Goal: Task Accomplishment & Management: Use online tool/utility

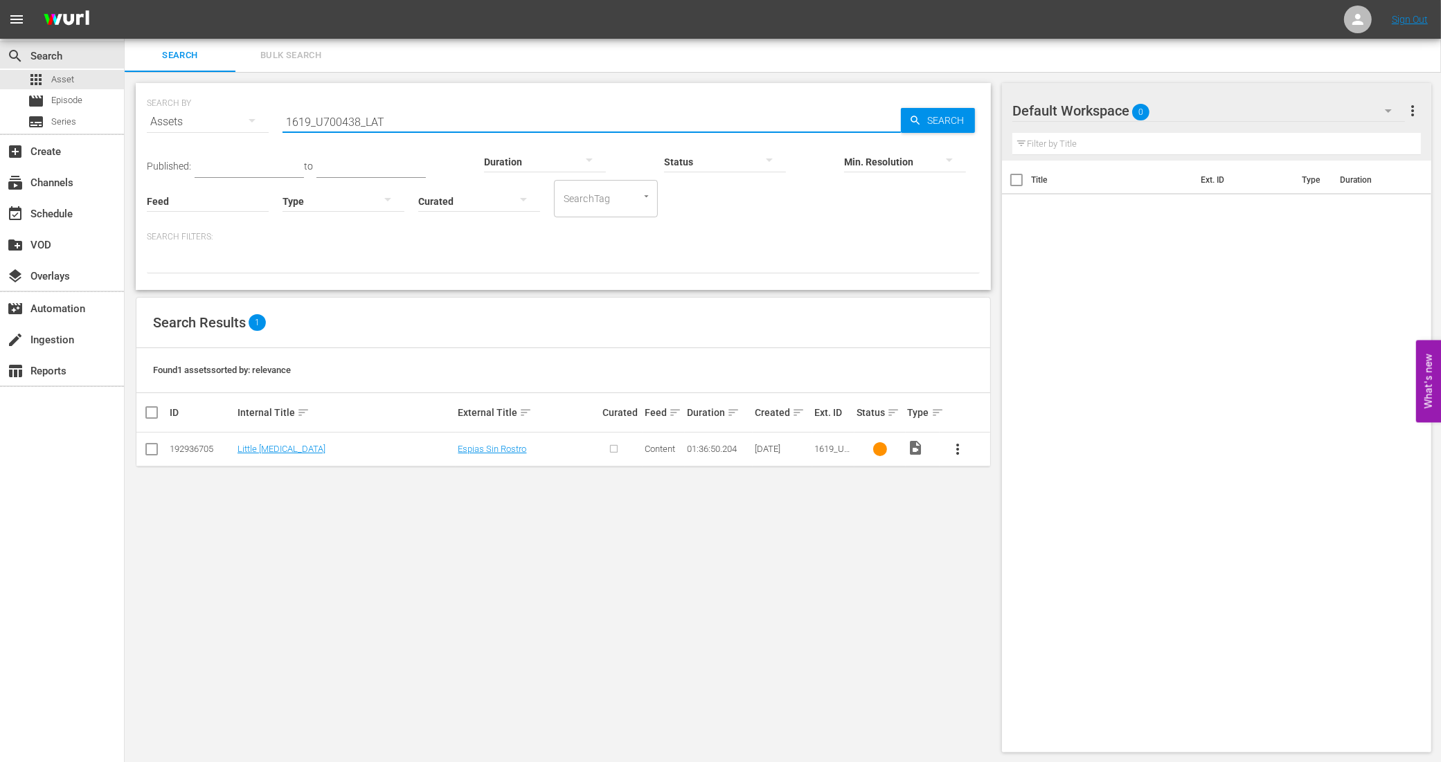
drag, startPoint x: 402, startPoint y: 123, endPoint x: 260, endPoint y: 118, distance: 141.3
click at [260, 118] on div "SEARCH BY Search By Assets Search ID, Title, Description, Keywords, or Category…" at bounding box center [563, 114] width 833 height 50
click at [410, 123] on input "text" at bounding box center [592, 121] width 618 height 33
paste input "1619_U700438_LAT"
type input "1619_U700438_LAT"
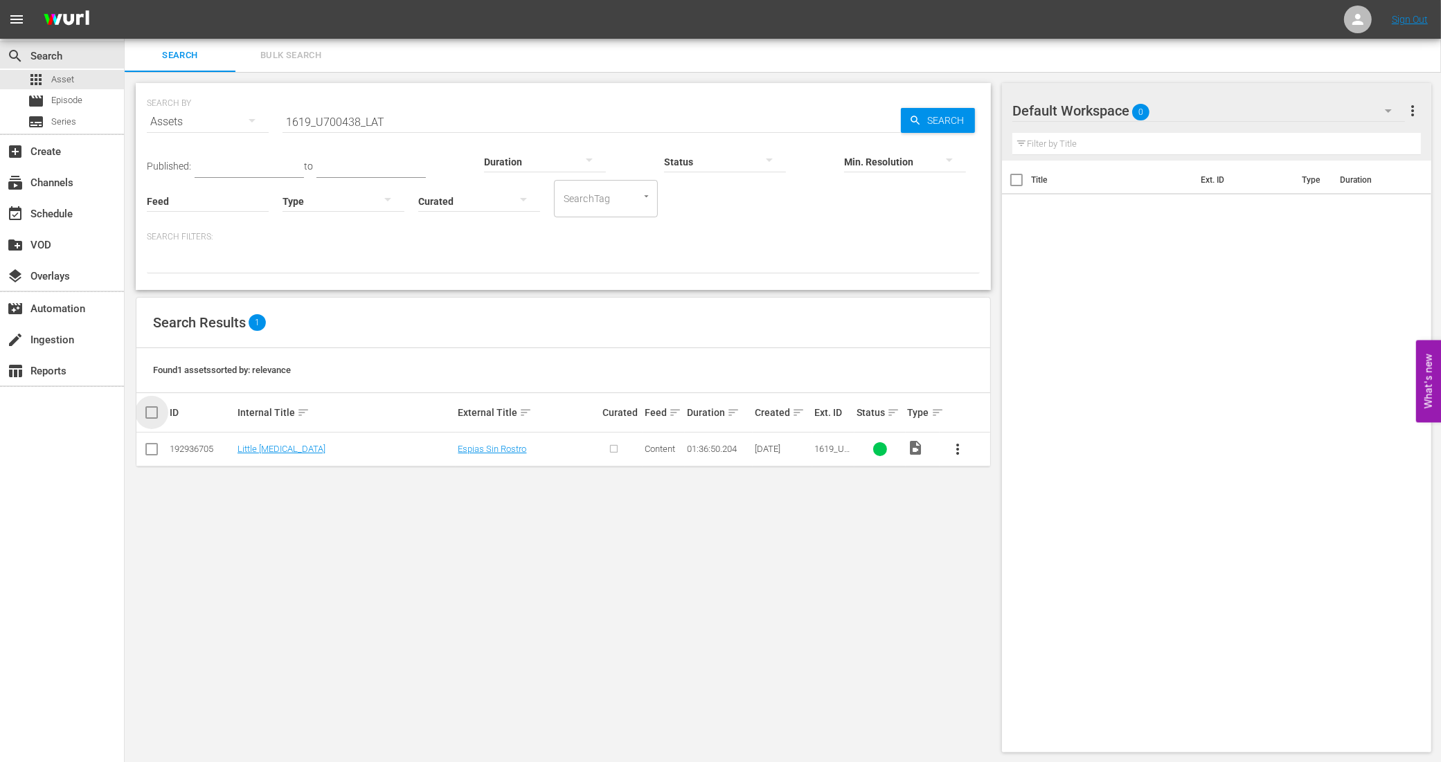
click at [151, 414] on input "checkbox" at bounding box center [157, 412] width 28 height 17
checkbox input "true"
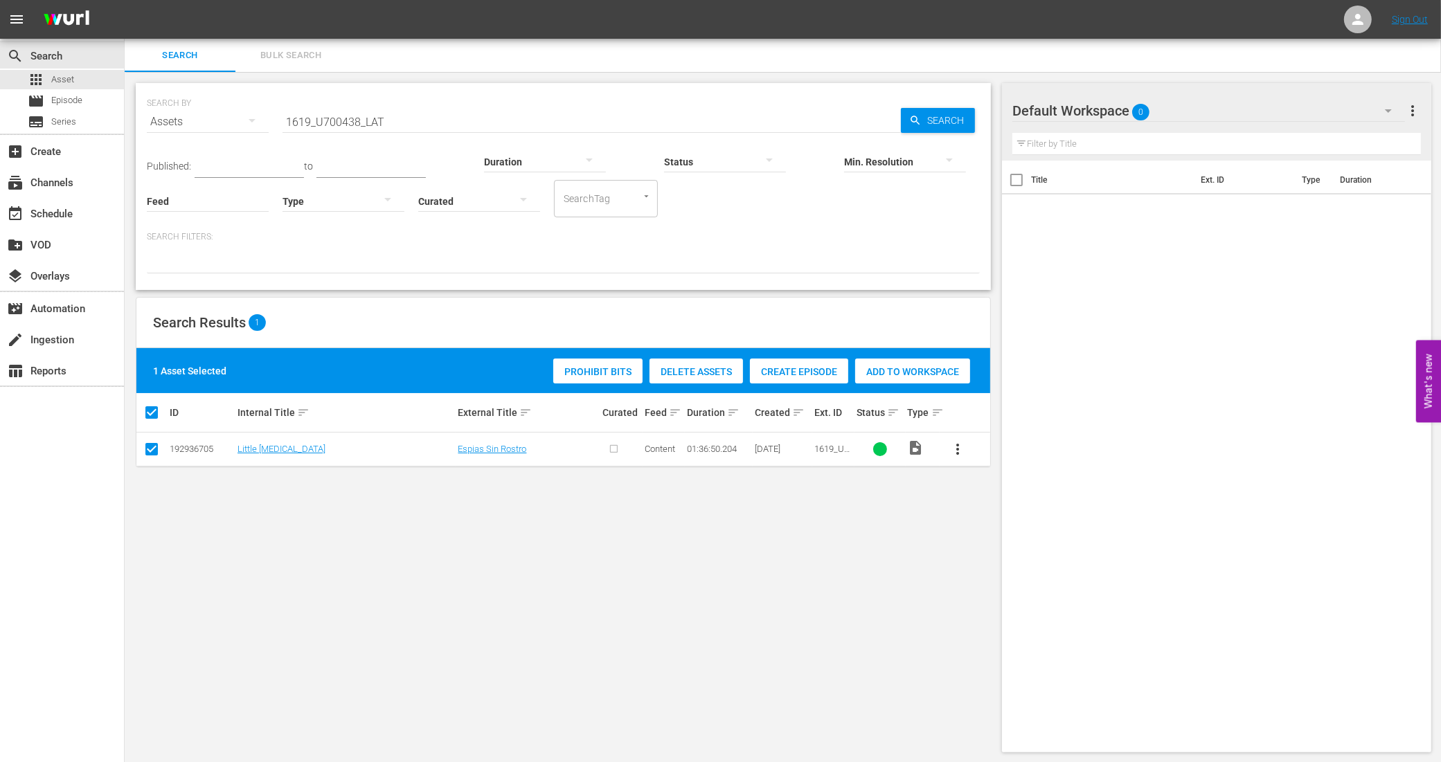
click at [791, 359] on div "Create Episode" at bounding box center [799, 372] width 98 height 26
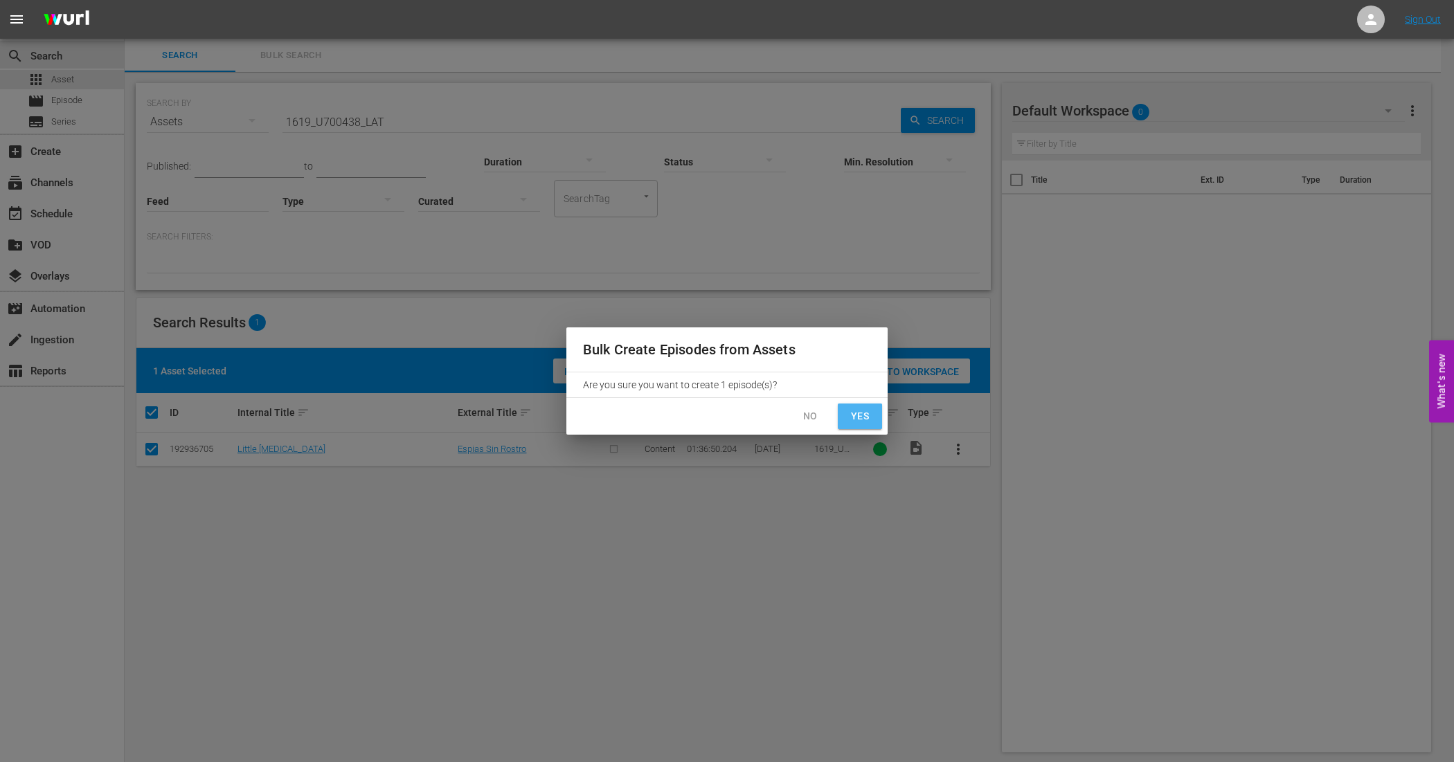
click at [857, 406] on button "Yes" at bounding box center [860, 417] width 44 height 26
checkbox input "false"
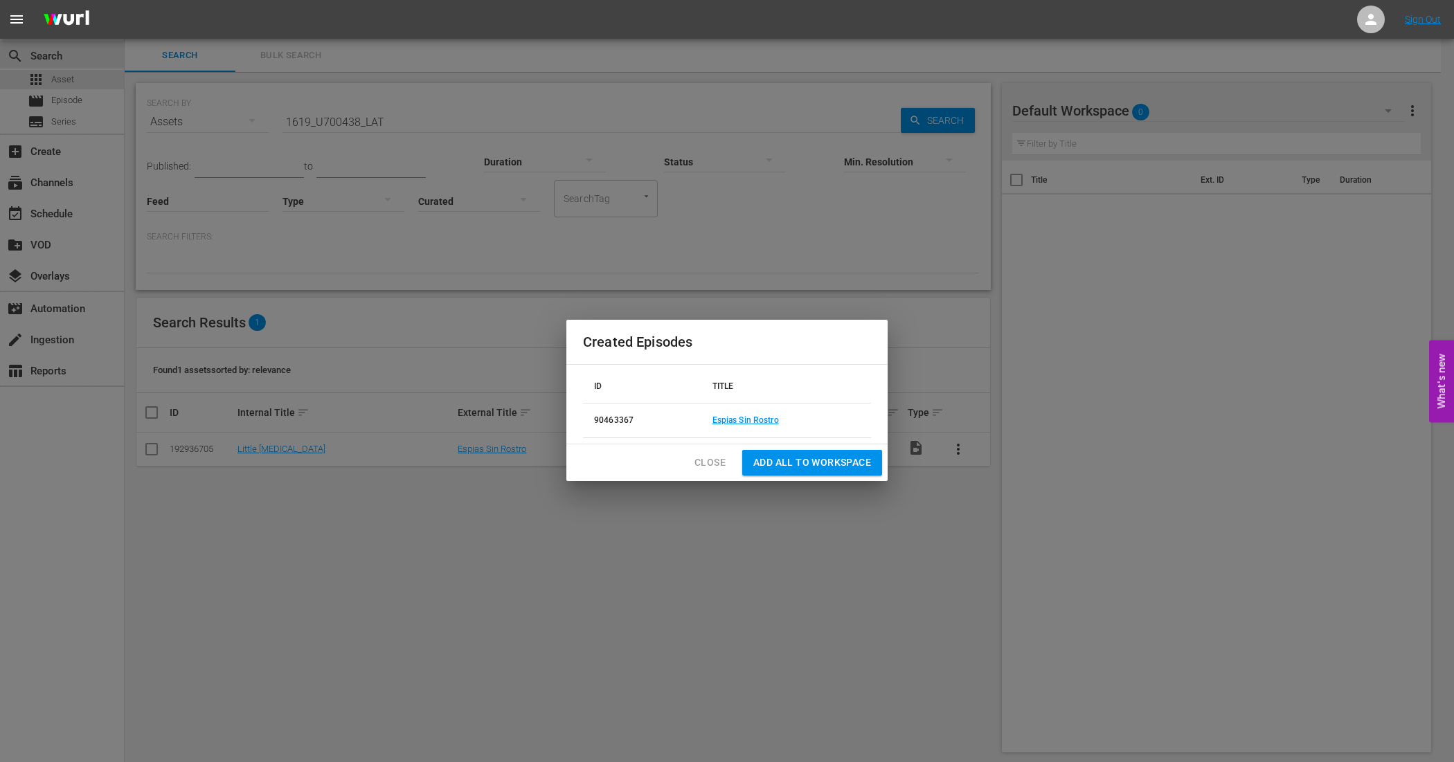
drag, startPoint x: 721, startPoint y: 465, endPoint x: 742, endPoint y: 465, distance: 20.8
click at [721, 465] on span "Close" at bounding box center [710, 462] width 31 height 17
